Goal: Task Accomplishment & Management: Complete application form

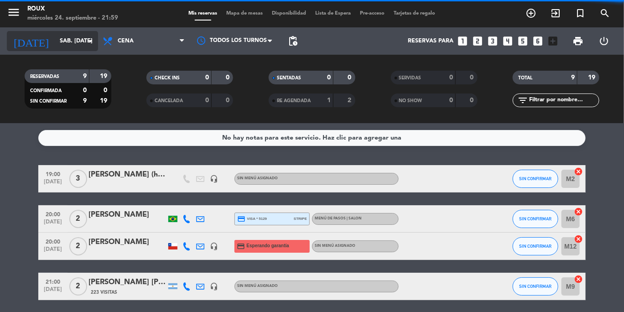
click at [60, 41] on input "sáb. [DATE]" at bounding box center [93, 41] width 77 height 16
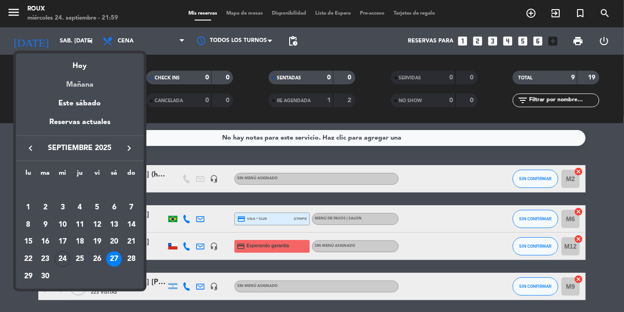
click at [82, 75] on div "Mañana" at bounding box center [80, 81] width 128 height 19
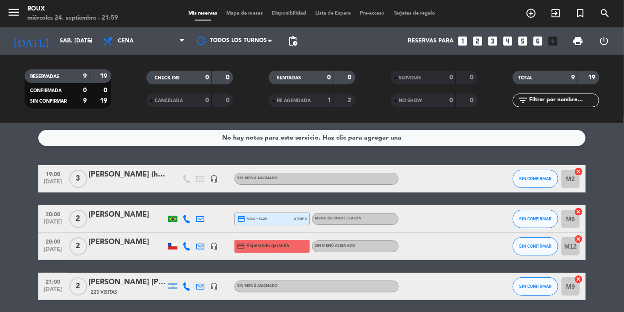
type input "[DEMOGRAPHIC_DATA] [DATE]"
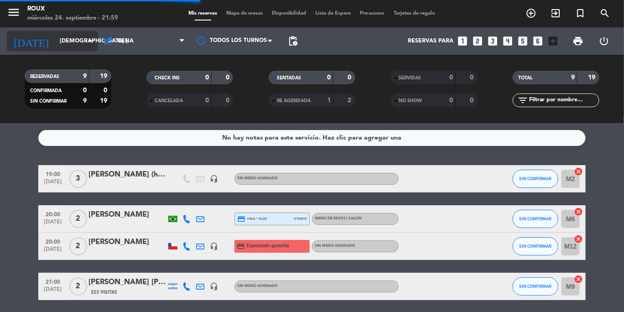
click at [73, 38] on input "[DEMOGRAPHIC_DATA] [DATE]" at bounding box center [93, 41] width 77 height 16
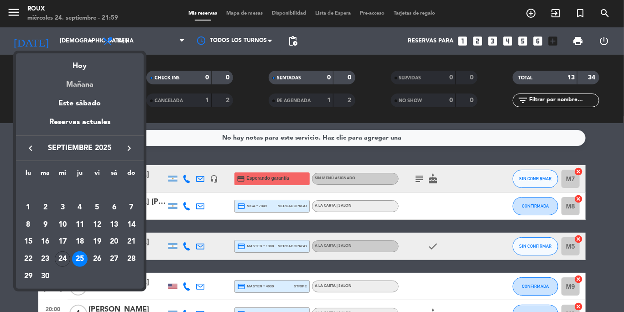
click at [89, 81] on div "Mañana" at bounding box center [80, 81] width 128 height 19
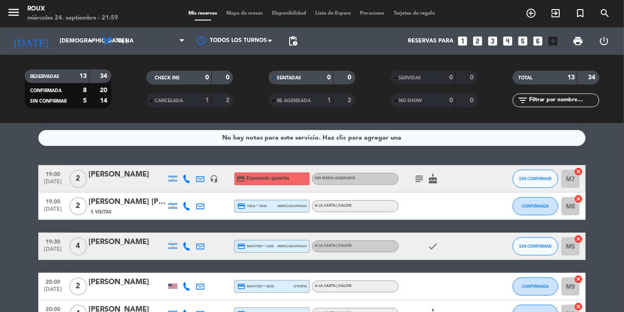
click at [254, 15] on span "Mapa de mesas" at bounding box center [245, 13] width 46 height 5
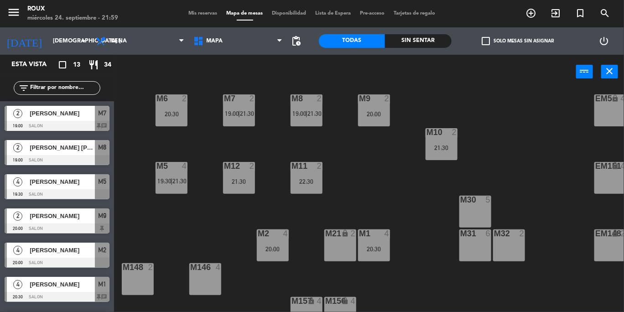
scroll to position [100, 0]
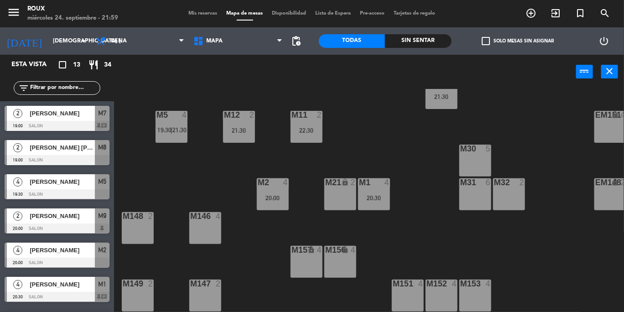
click at [294, 159] on div "M30 5" at bounding box center [475, 161] width 32 height 32
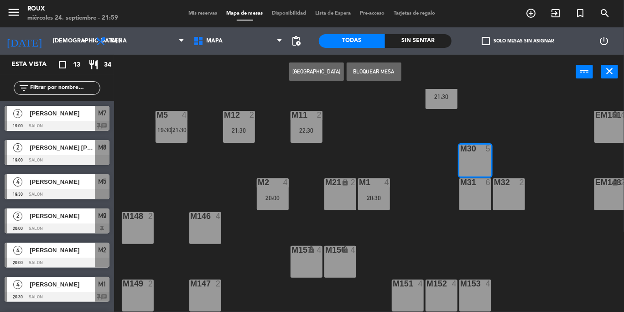
click at [294, 187] on div "M31 6" at bounding box center [475, 194] width 32 height 32
click at [294, 79] on button "[GEOGRAPHIC_DATA]" at bounding box center [316, 71] width 55 height 18
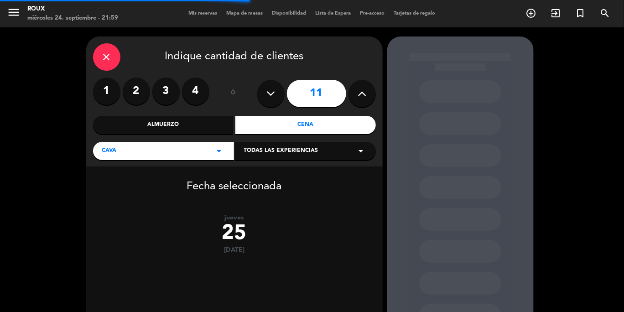
click at [266, 98] on button at bounding box center [270, 93] width 27 height 27
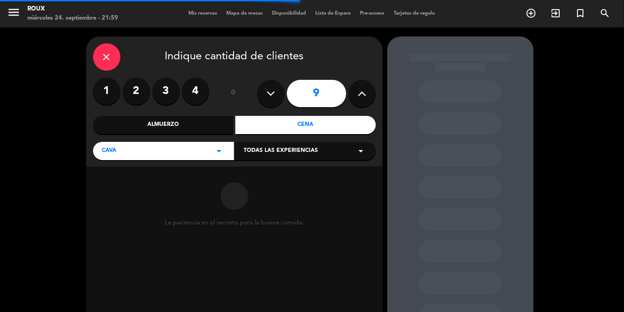
click at [266, 98] on button at bounding box center [270, 93] width 27 height 27
click at [267, 98] on icon at bounding box center [270, 94] width 9 height 14
type input "7"
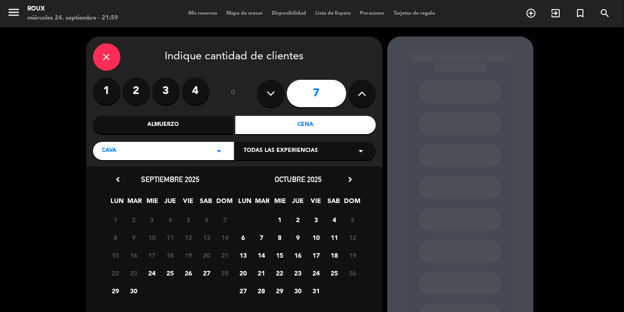
click at [167, 201] on span "25" at bounding box center [170, 272] width 15 height 15
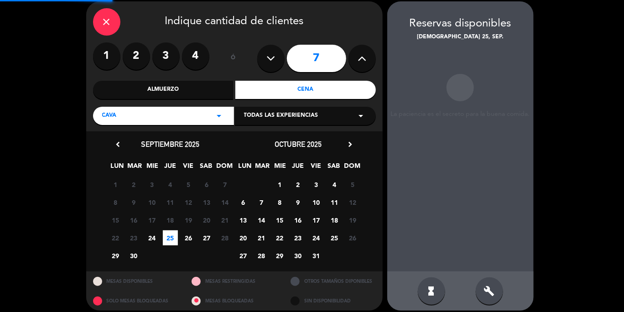
scroll to position [36, 0]
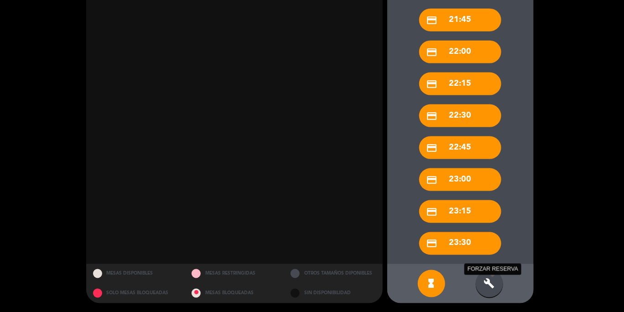
click at [294, 201] on icon "build" at bounding box center [489, 283] width 11 height 11
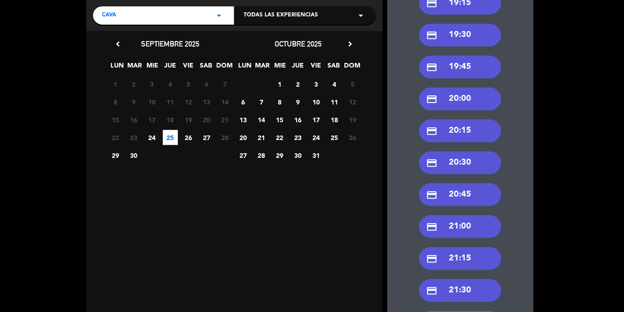
scroll to position [134, 0]
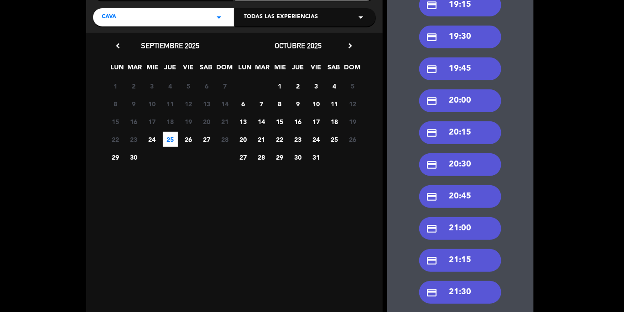
click at [294, 31] on div "credit_card 19:30" at bounding box center [460, 37] width 82 height 23
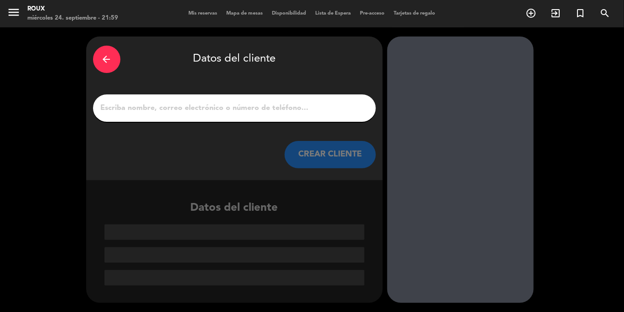
click at [125, 112] on input "1" at bounding box center [234, 108] width 269 height 13
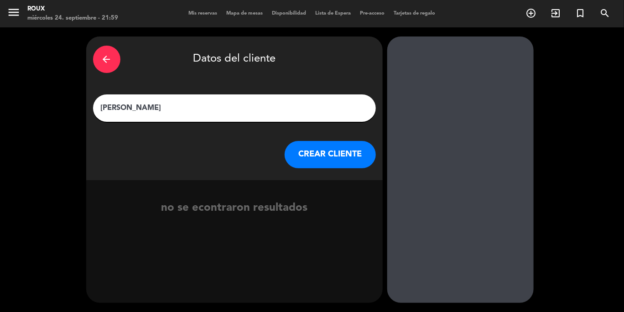
click at [103, 109] on input "[PERSON_NAME]" at bounding box center [234, 108] width 269 height 13
type input "[PERSON_NAME]"
click at [294, 147] on button "CREAR CLIENTE" at bounding box center [330, 154] width 91 height 27
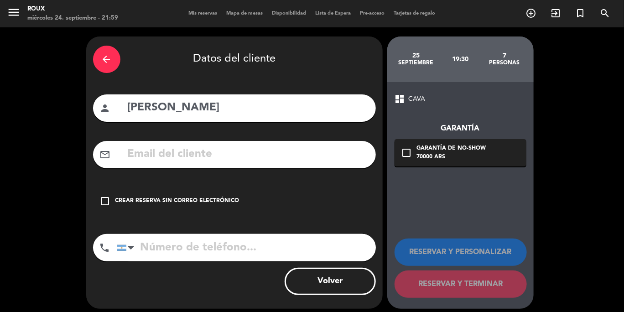
click at [170, 155] on input "text" at bounding box center [248, 154] width 242 height 19
click at [198, 153] on input "BRENDAMIRREA" at bounding box center [248, 154] width 242 height 19
click at [248, 158] on input "BRENDAMIREYIAEA" at bounding box center [248, 154] width 242 height 19
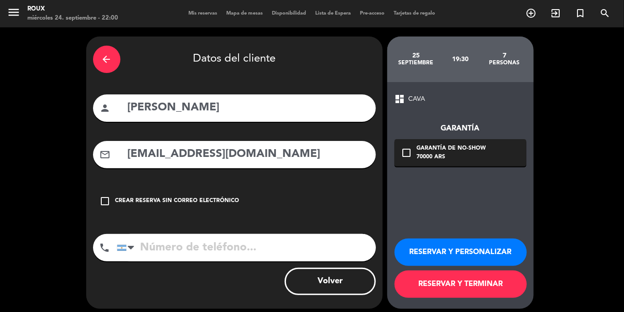
type input "[EMAIL_ADDRESS][DOMAIN_NAME]"
click at [155, 201] on input "tel" at bounding box center [246, 247] width 259 height 27
type input "[PHONE_NUMBER]"
click at [294, 149] on icon "check_box_outline_blank" at bounding box center [406, 152] width 11 height 11
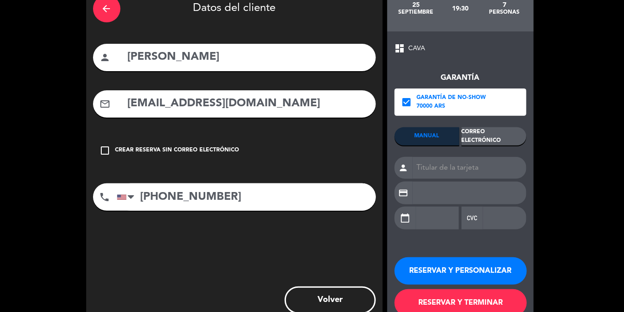
click at [294, 136] on div "Correo Electrónico" at bounding box center [494, 136] width 65 height 18
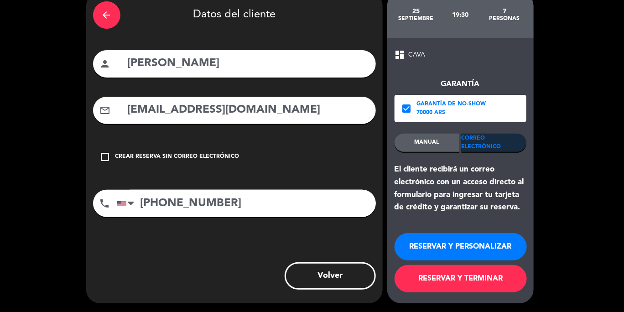
click at [294, 201] on button "RESERVAR Y TERMINAR" at bounding box center [460, 278] width 132 height 27
